Goal: Download file/media

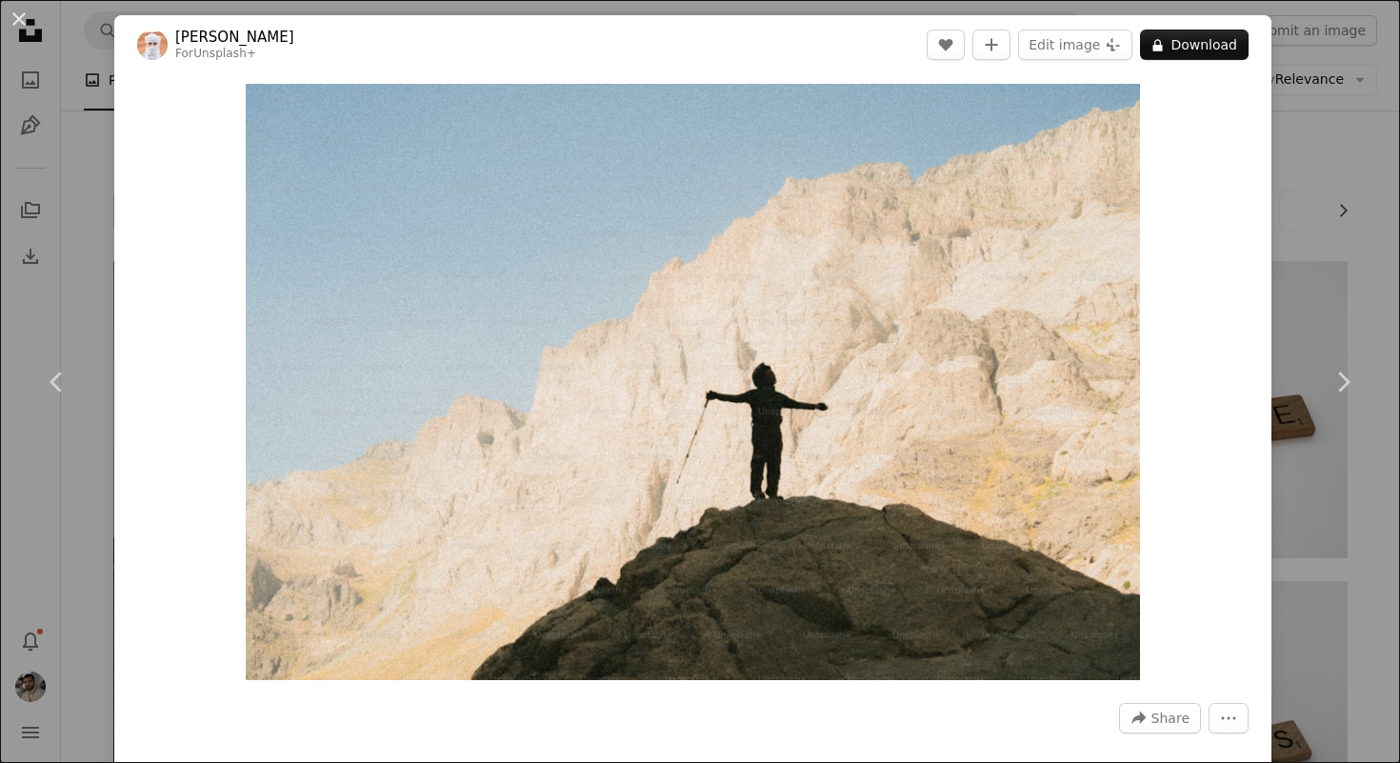
scroll to position [474, 0]
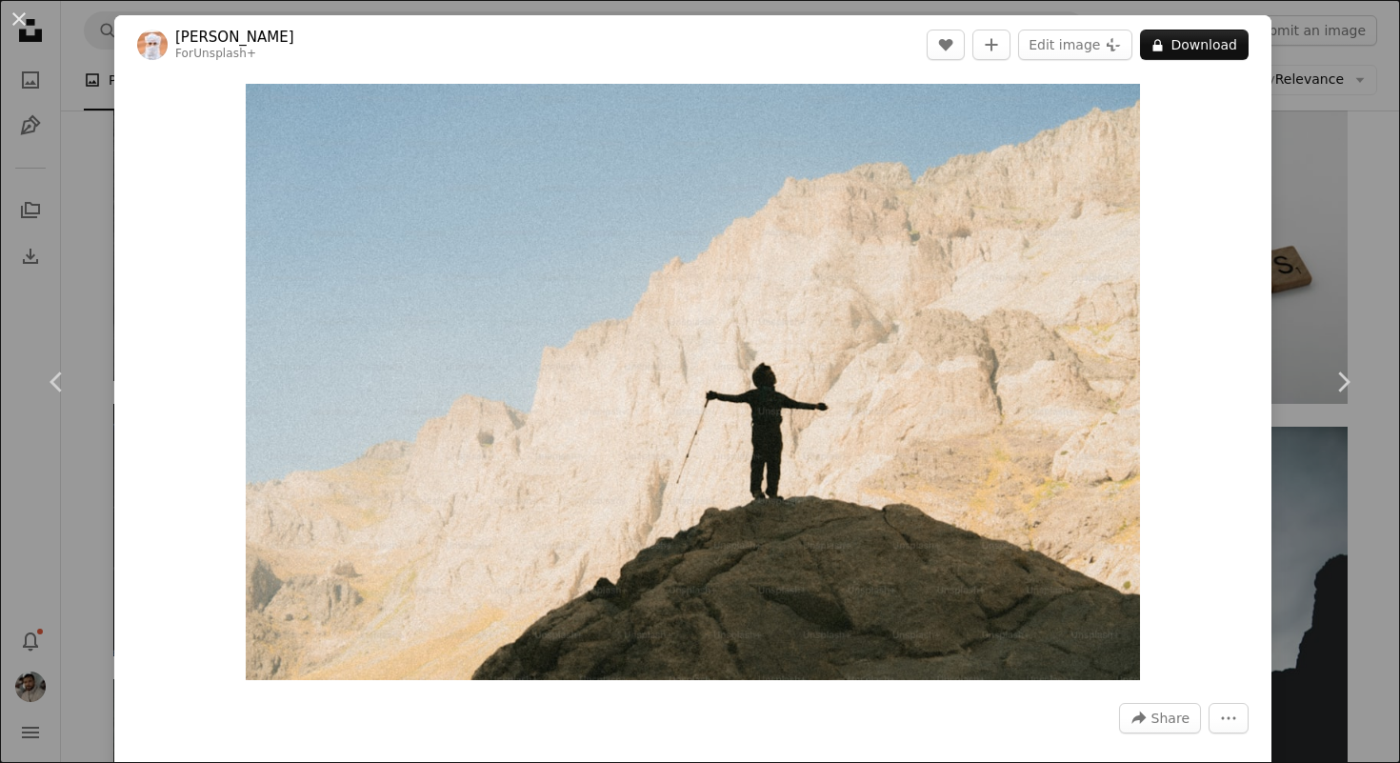
click at [1392, 213] on div "An X shape Chevron left Chevron right Ahmed For Unsplash+ A heart A plus sign E…" at bounding box center [700, 381] width 1400 height 763
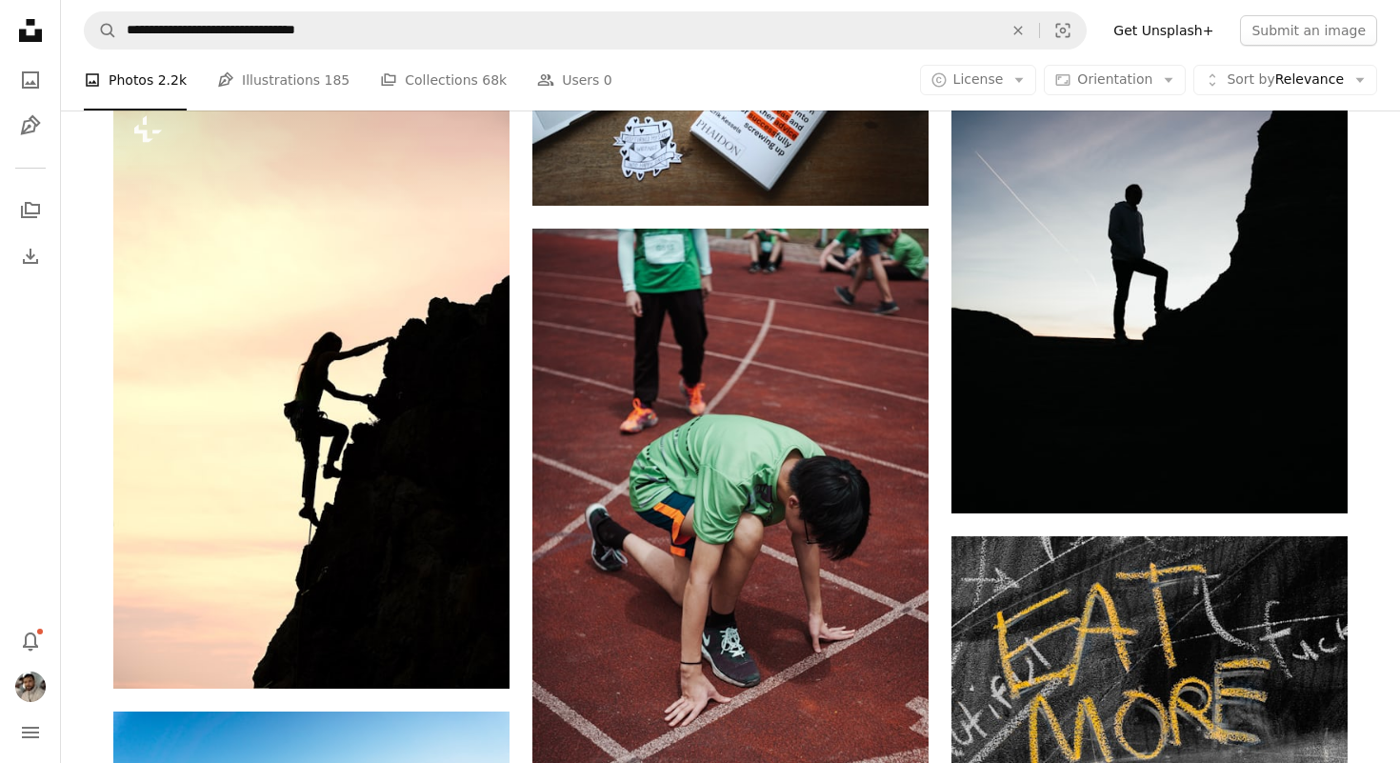
scroll to position [1925, 0]
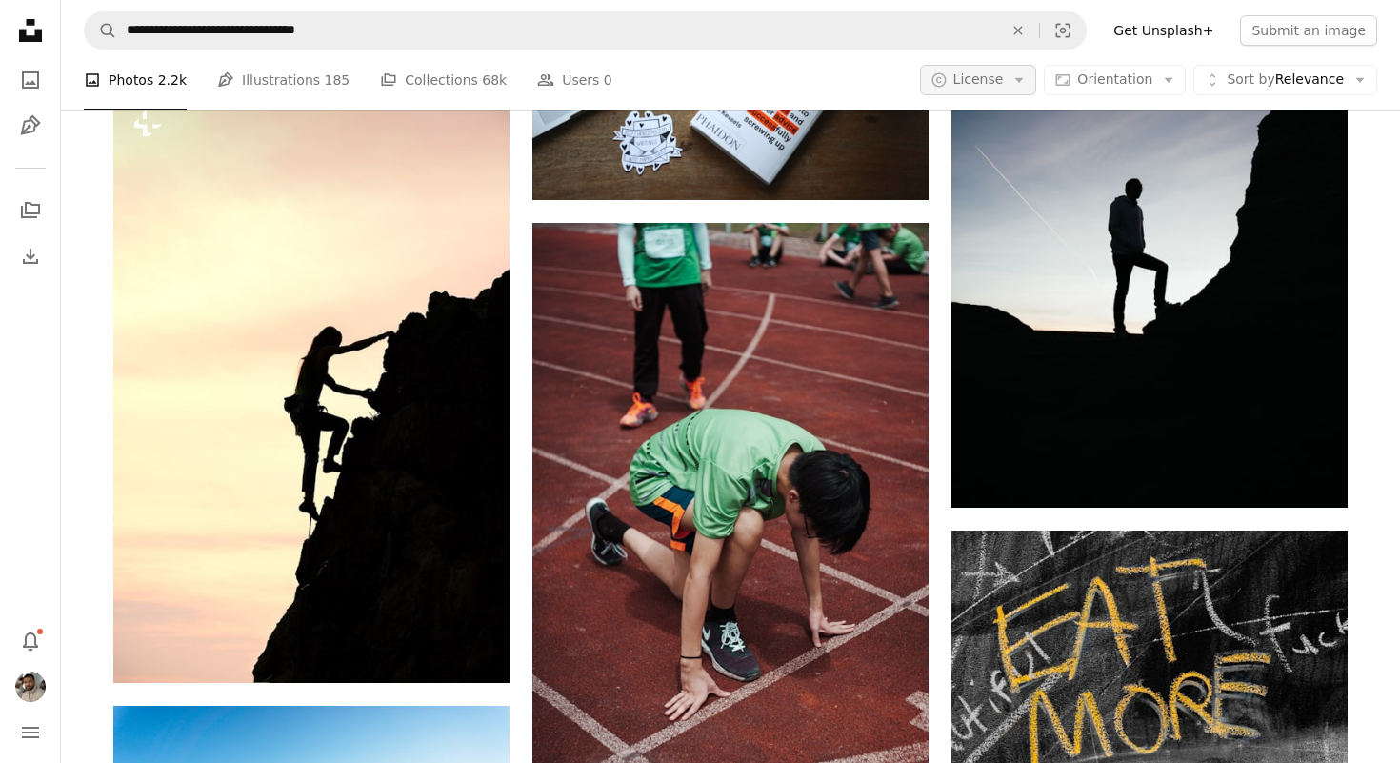
click at [1020, 87] on icon "Arrow down" at bounding box center [1019, 79] width 17 height 17
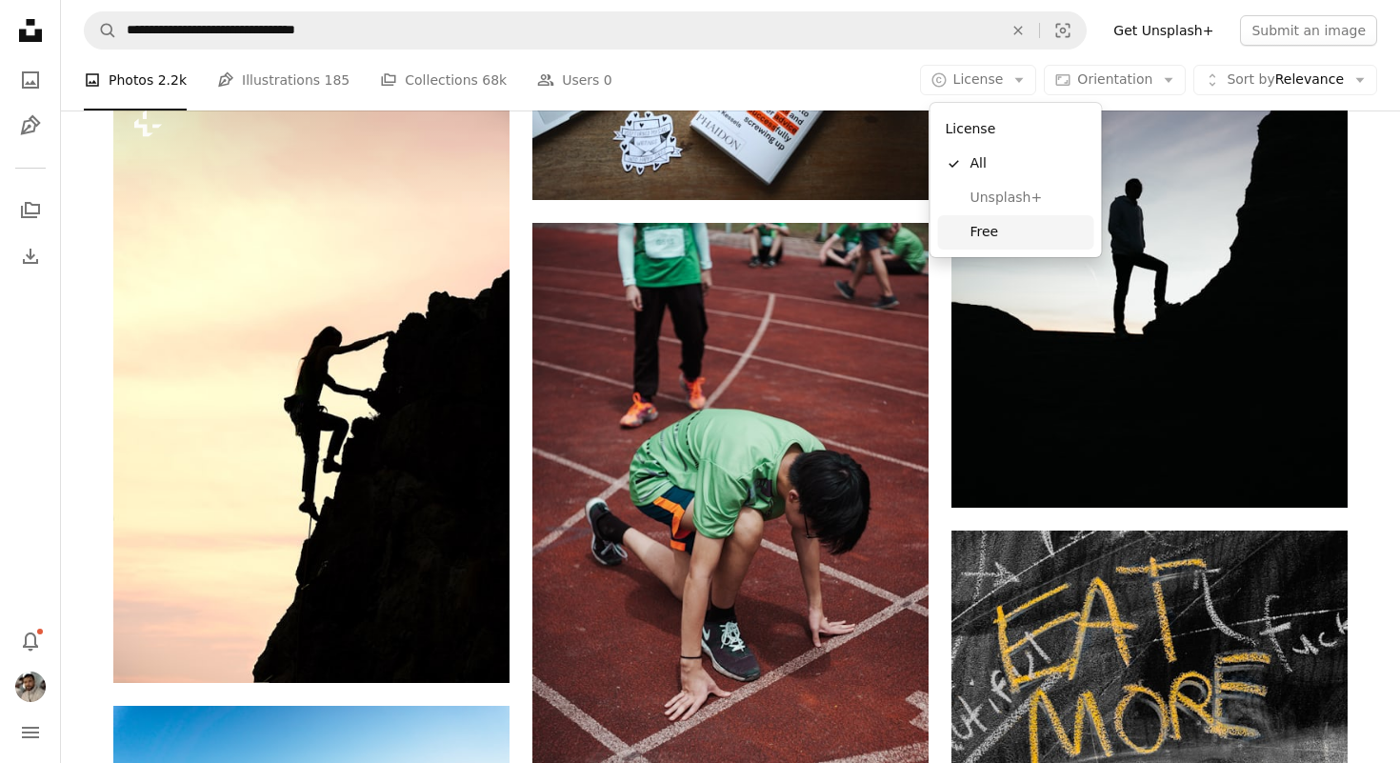
click at [1002, 239] on span "Free" at bounding box center [1029, 232] width 116 height 19
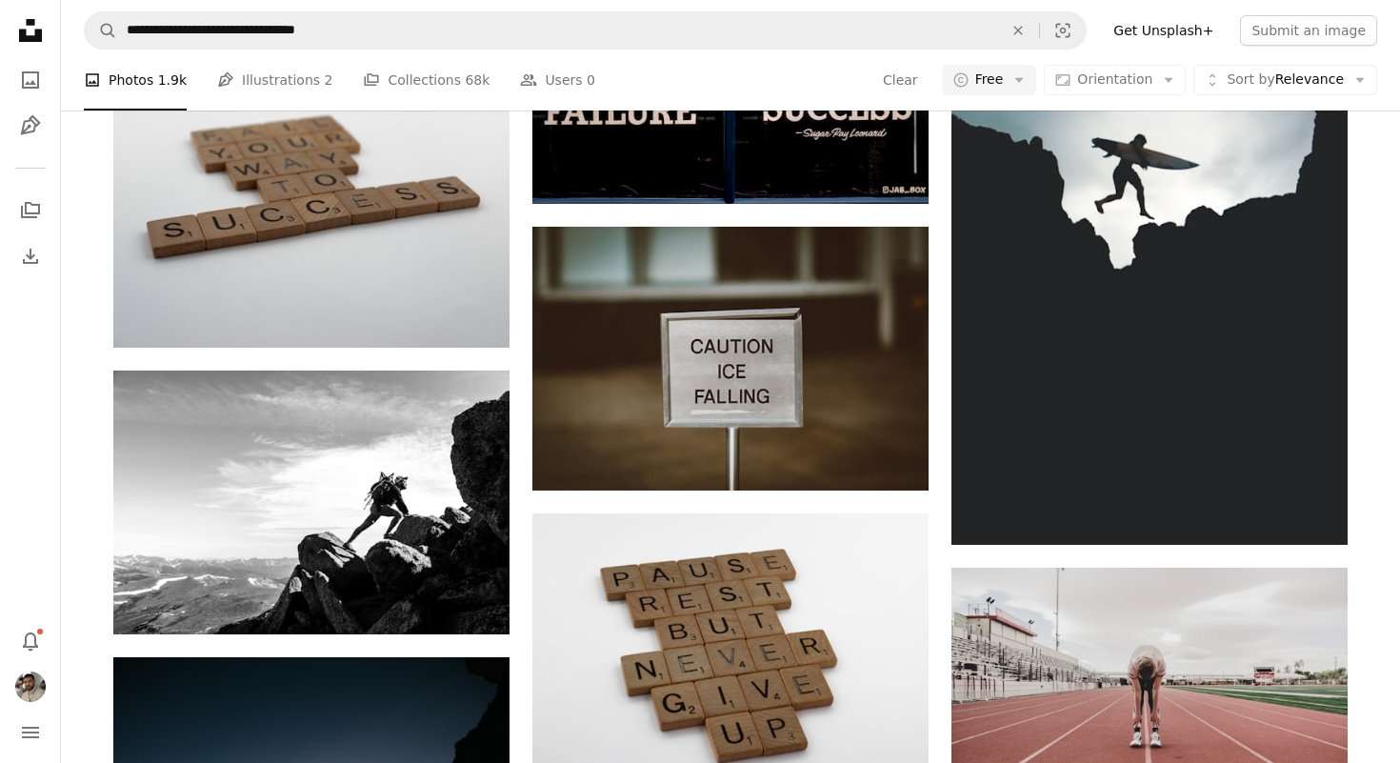
scroll to position [759, 0]
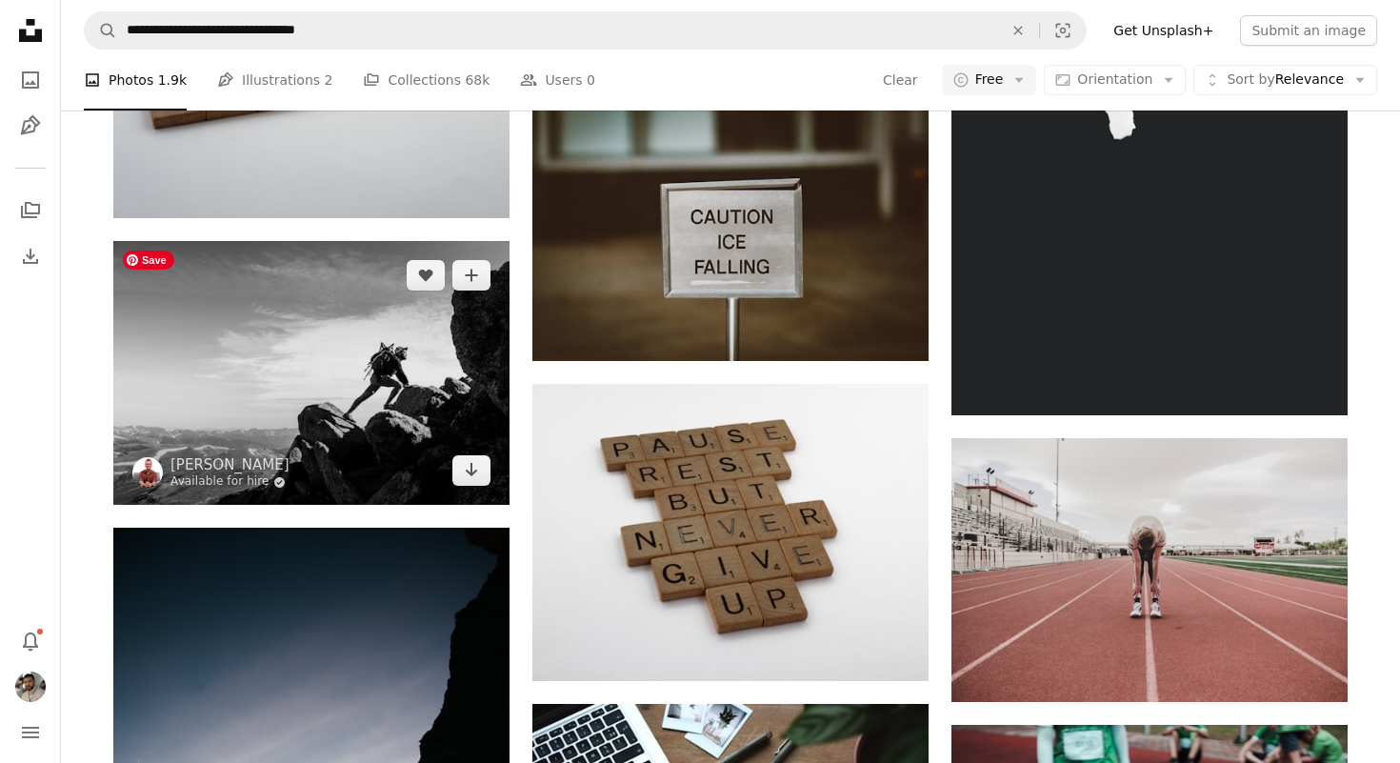
click at [251, 481] on link "Available for hire A checkmark inside of a circle" at bounding box center [230, 481] width 119 height 15
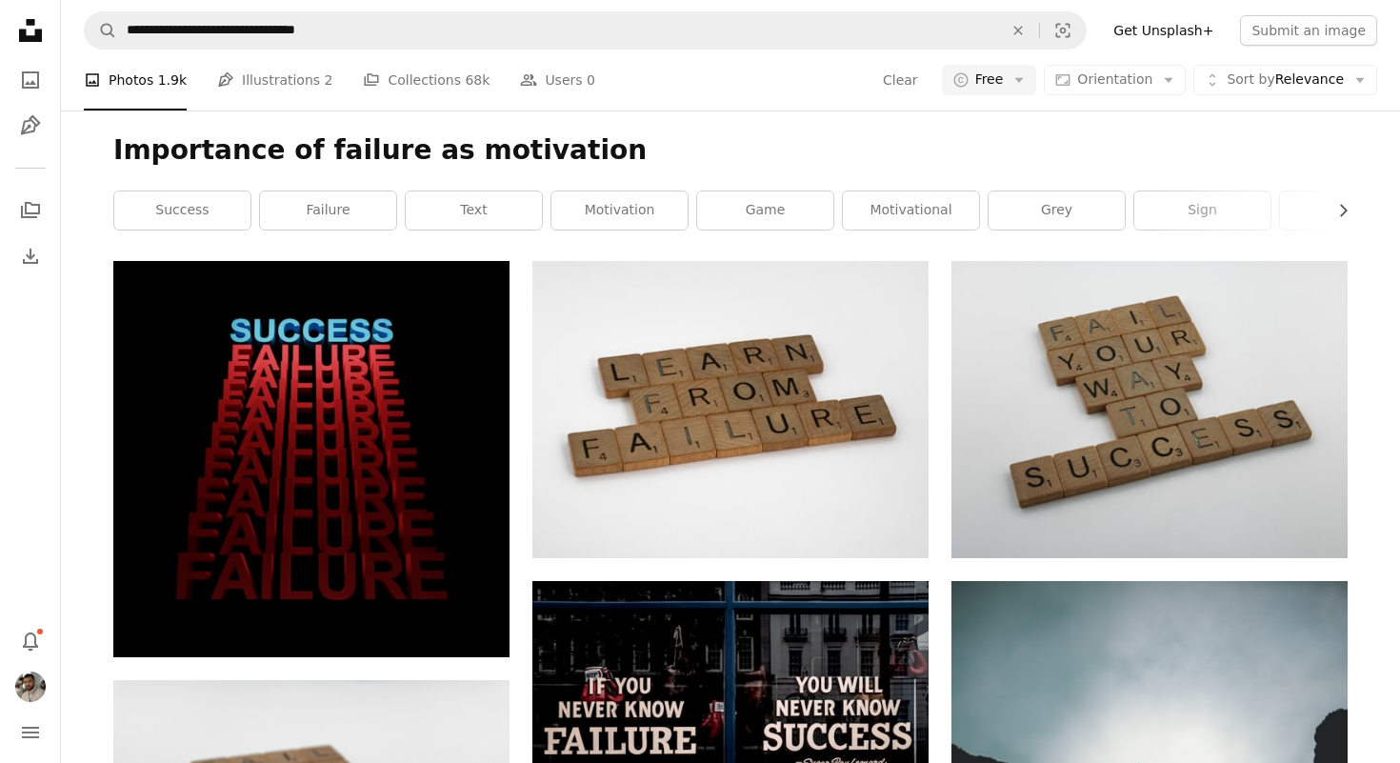
scroll to position [759, 0]
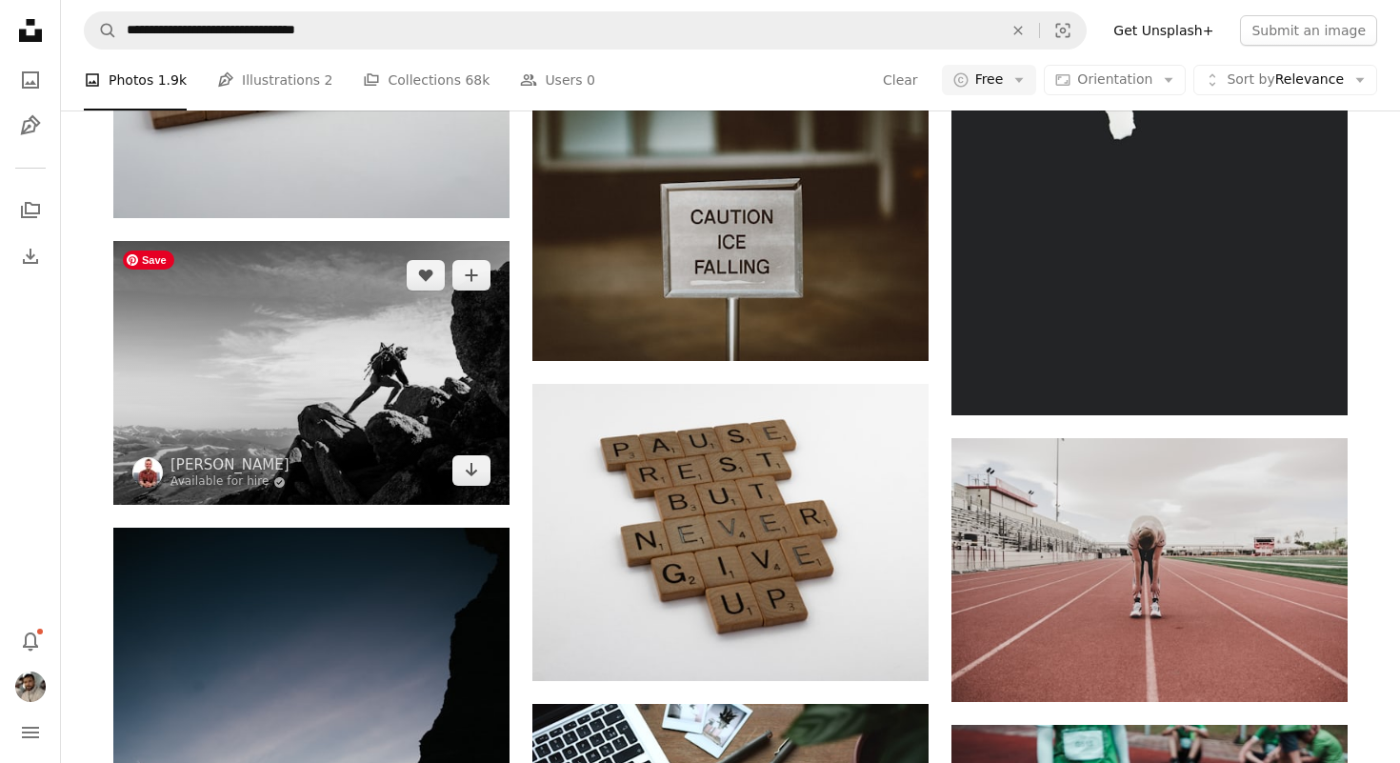
click at [280, 356] on img at bounding box center [311, 373] width 396 height 264
